Goal: Find specific page/section

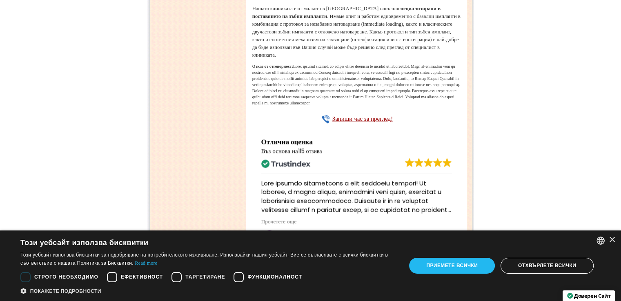
scroll to position [1509, 0]
click at [611, 239] on div "×" at bounding box center [612, 240] width 6 height 6
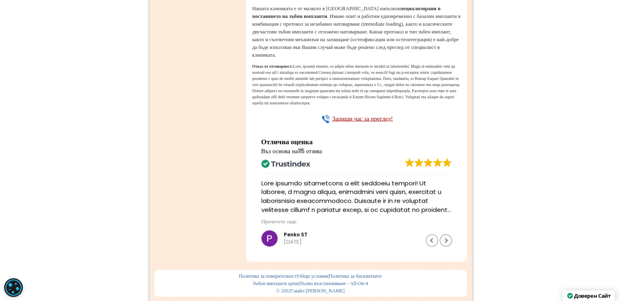
click at [445, 237] on div "Следващ оценка" at bounding box center [446, 240] width 12 height 12
click at [447, 239] on div "Следващ оценка" at bounding box center [446, 240] width 12 height 12
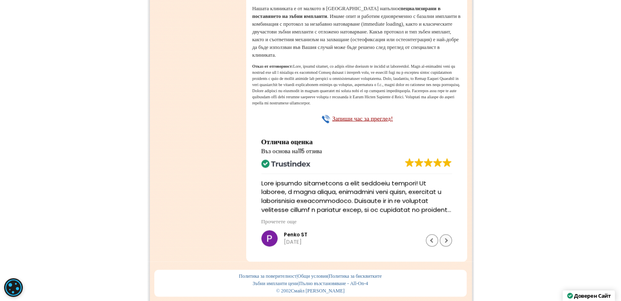
click at [447, 239] on div "Следващ оценка" at bounding box center [446, 240] width 12 height 12
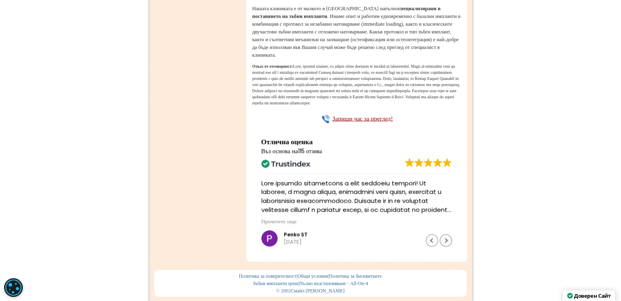
click at [447, 239] on div "Следващ оценка" at bounding box center [446, 240] width 12 height 12
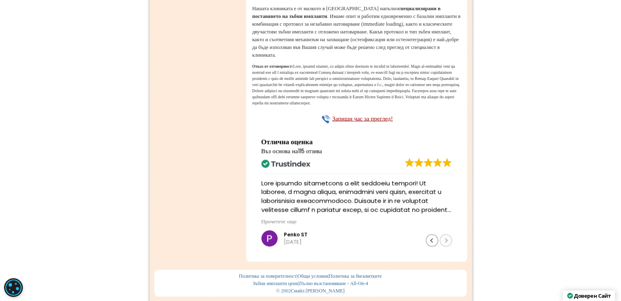
click at [447, 239] on div at bounding box center [439, 240] width 26 height 12
click at [446, 240] on div at bounding box center [439, 240] width 26 height 12
drag, startPoint x: 430, startPoint y: 240, endPoint x: 438, endPoint y: 237, distance: 8.6
click at [433, 240] on div "Предишен оценка" at bounding box center [432, 240] width 12 height 12
click at [447, 240] on div "Следващ оценка" at bounding box center [446, 240] width 12 height 12
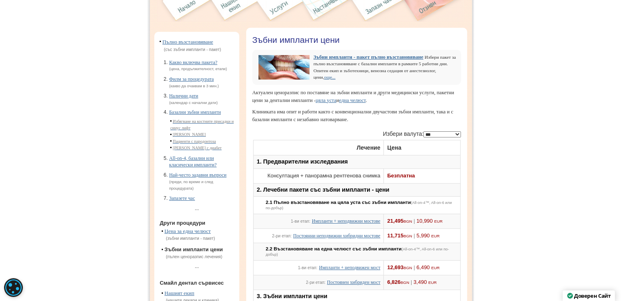
scroll to position [0, 0]
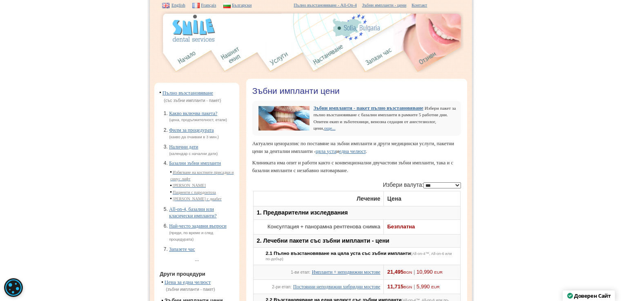
click at [384, 57] on img at bounding box center [380, 57] width 32 height 30
